Goal: Task Accomplishment & Management: Use online tool/utility

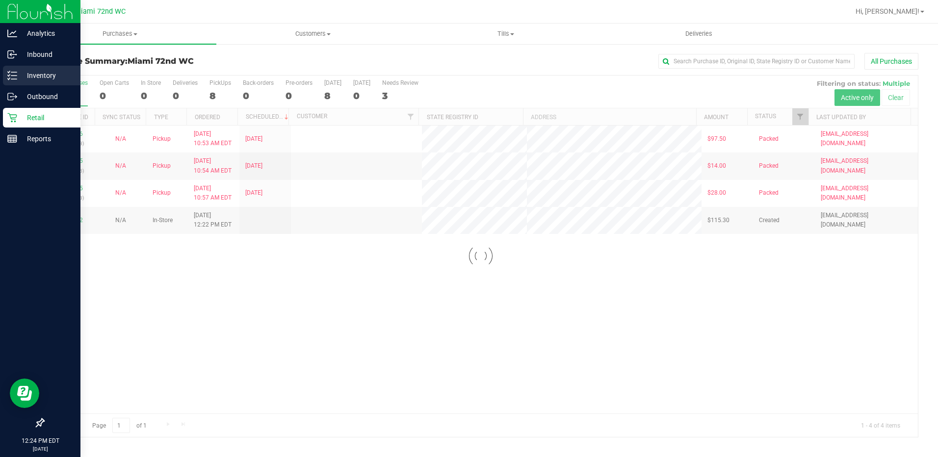
click at [23, 79] on p "Inventory" at bounding box center [46, 76] width 59 height 12
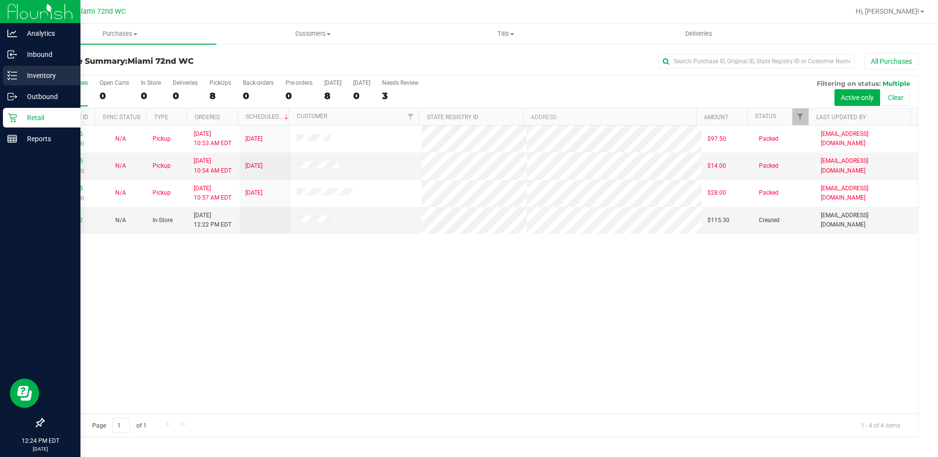
click at [50, 67] on div "Inventory" at bounding box center [42, 76] width 78 height 20
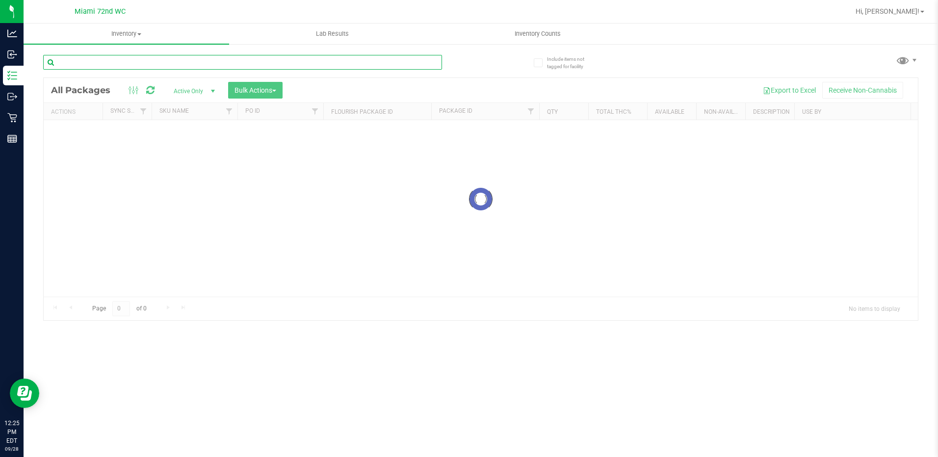
click at [146, 64] on div "Inventory All packages All inventory Waste log Create inventory Lab Results Inv…" at bounding box center [481, 241] width 915 height 434
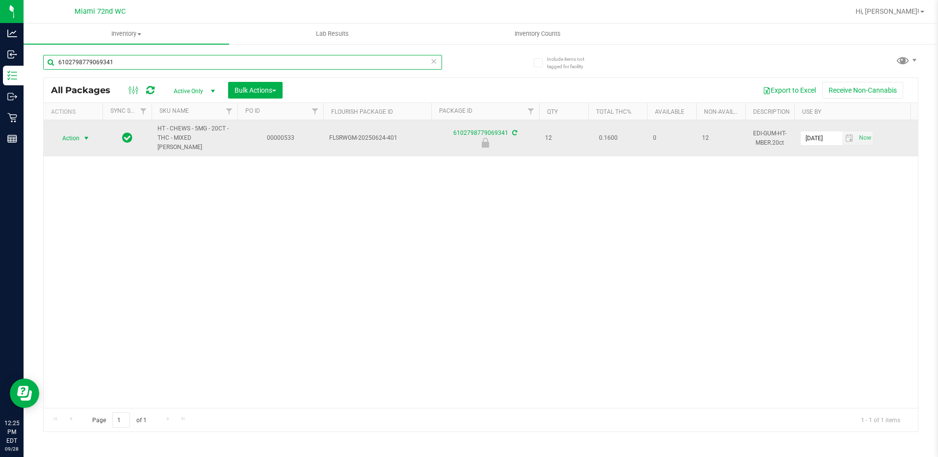
type input "6102798779069341"
click at [73, 134] on span "Action" at bounding box center [66, 138] width 26 height 14
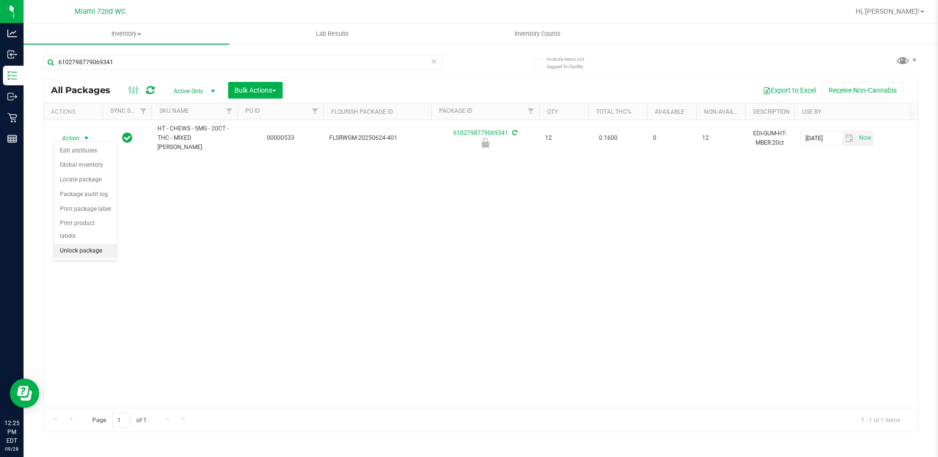
click at [98, 244] on li "Unlock package" at bounding box center [85, 251] width 63 height 15
